Goal: Task Accomplishment & Management: Use online tool/utility

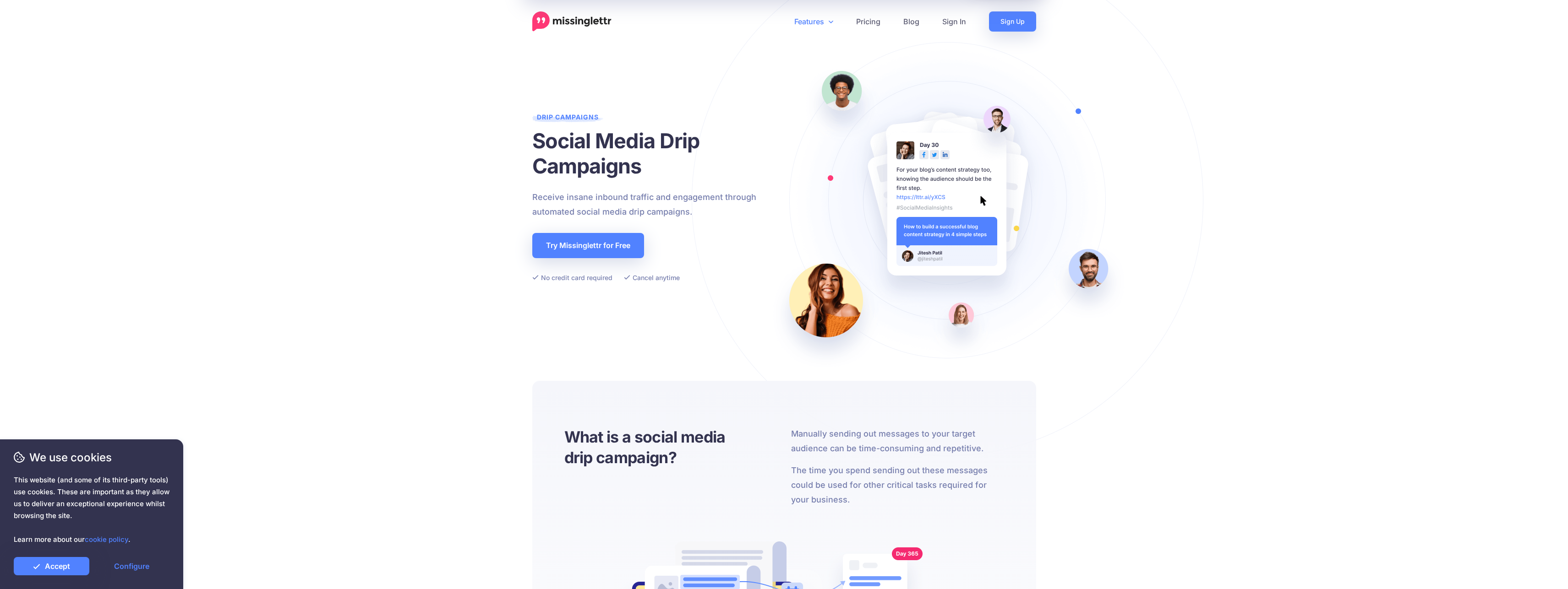
click at [823, 23] on link "Features" at bounding box center [814, 21] width 62 height 20
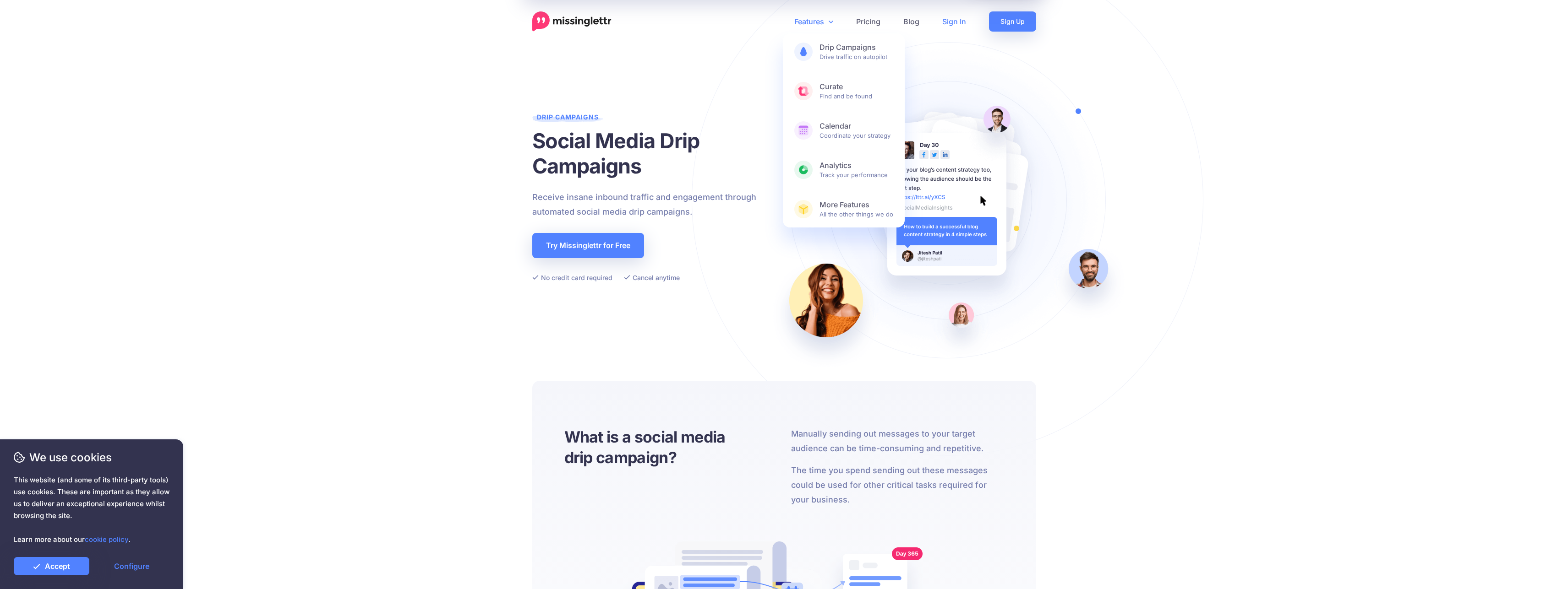
click at [952, 25] on link "Sign In" at bounding box center [954, 21] width 47 height 20
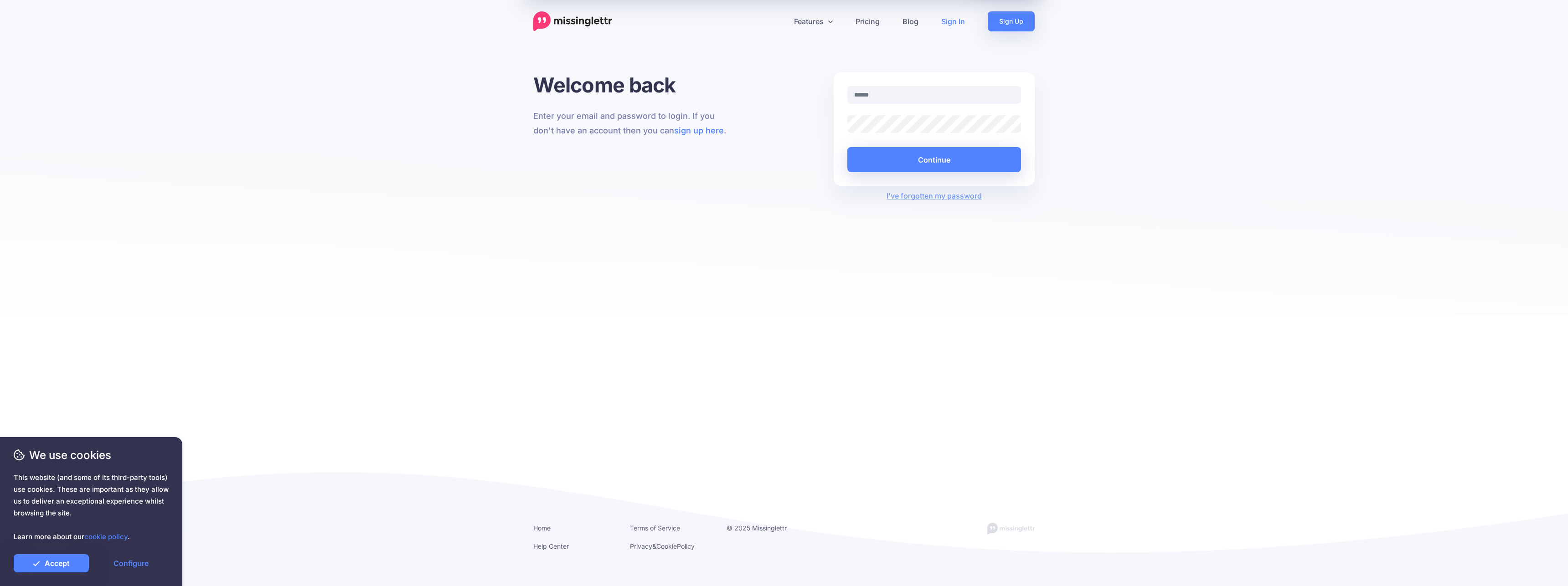
type input "**********"
click at [903, 152] on button "Continue" at bounding box center [934, 159] width 174 height 25
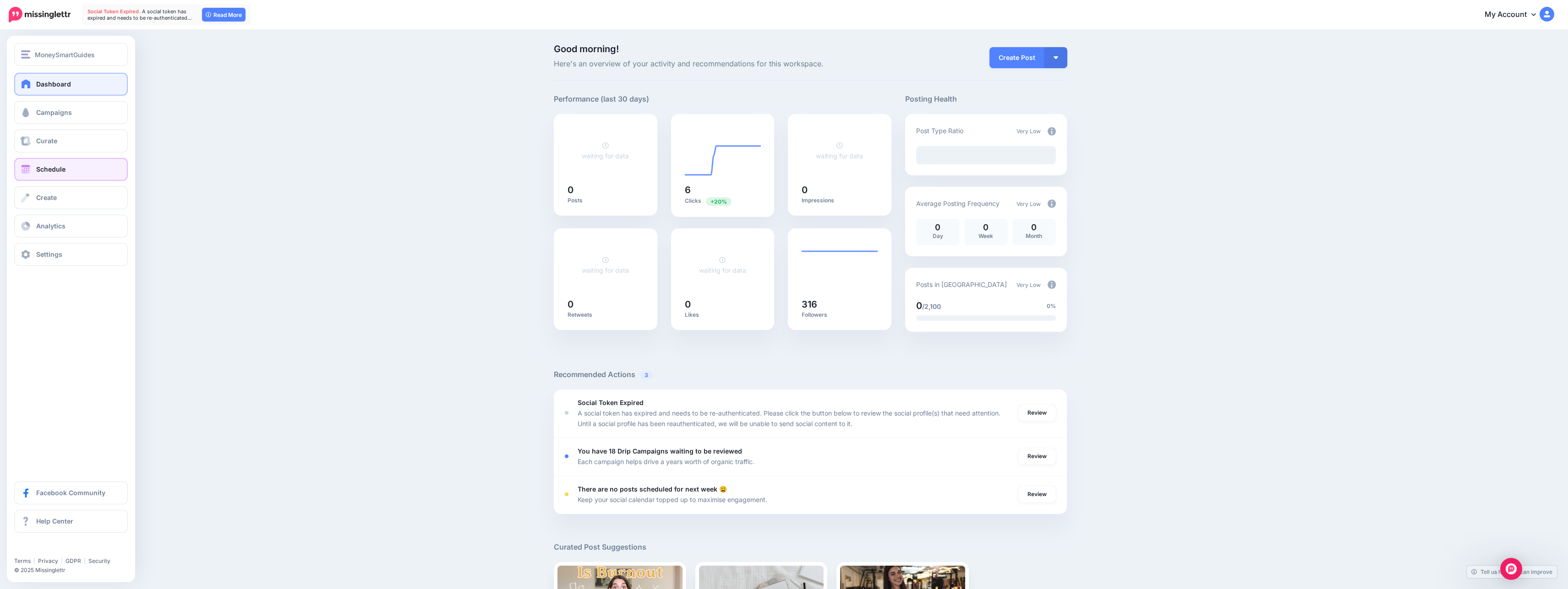
click at [56, 168] on span "Schedule" at bounding box center [51, 169] width 30 height 8
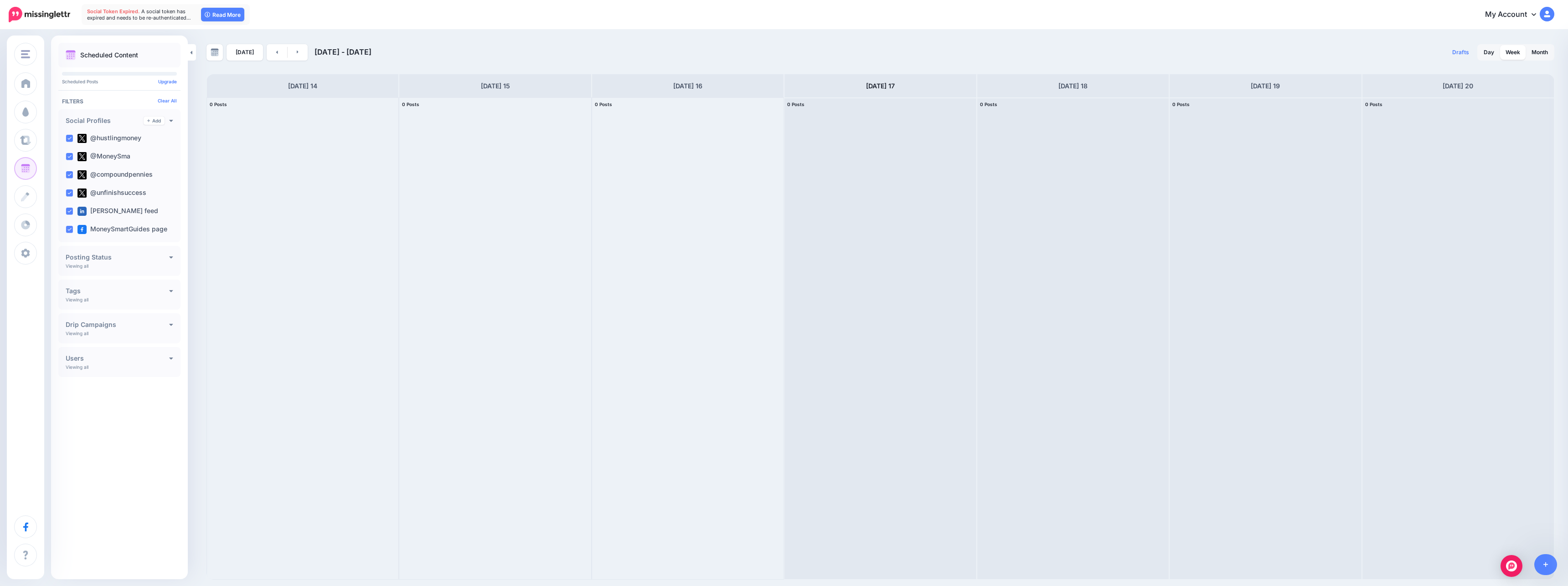
click at [168, 260] on h4 "Posting Status" at bounding box center [117, 257] width 103 height 6
click at [168, 256] on h4 "Posting Status" at bounding box center [117, 257] width 103 height 6
